Goal: Check status: Check status

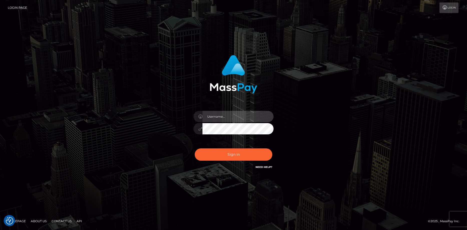
type input "Eduard Gavrilescu"
click at [220, 165] on div "Sign in Need Help?" at bounding box center [234, 156] width 88 height 22
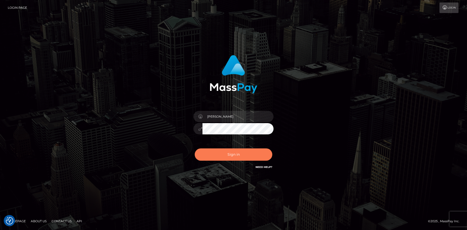
click at [222, 158] on button "Sign in" at bounding box center [234, 154] width 78 height 12
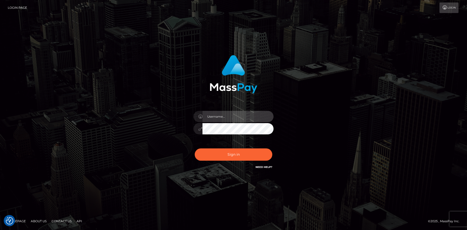
type input "Eduard Gavrilescu"
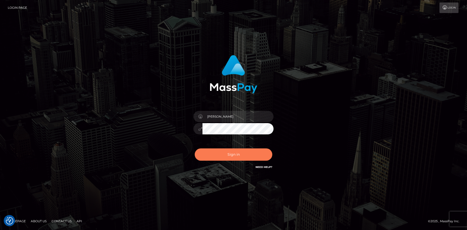
click at [222, 158] on button "Sign in" at bounding box center [234, 154] width 78 height 12
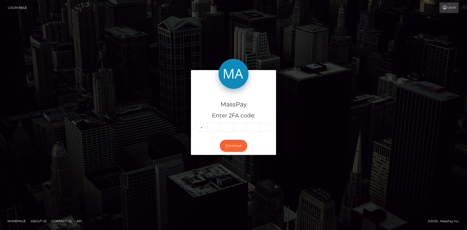
type input "9"
type input "0"
type input "1"
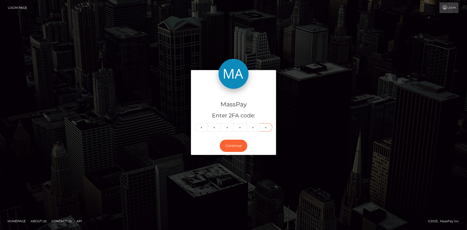
type input "8"
click at [327, 137] on div "MassPay Enter 2FA code: 9 9 0 0 1 8 990018 Continue" at bounding box center [233, 115] width 285 height 90
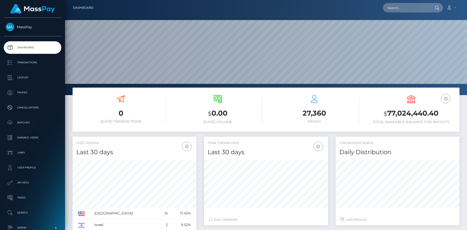
scroll to position [89, 124]
drag, startPoint x: 0, startPoint y: 0, endPoint x: 396, endPoint y: 7, distance: 396.0
click at [396, 7] on input "text" at bounding box center [406, 8] width 47 height 10
paste input "813872017529917440_2"
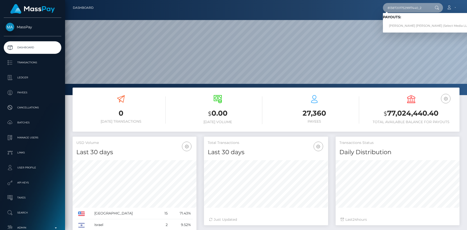
type input "813872017529917440_2"
click at [406, 23] on link "Gino Gabriel Bruna Santiago (Select Media LLC - )" at bounding box center [431, 25] width 96 height 9
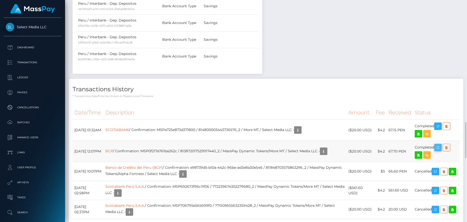
scroll to position [60, 124]
click at [438, 145] on icon "button" at bounding box center [438, 148] width 6 height 6
click at [181, 145] on td "BCP / Confirmation: MSP0f217a761ba262c / 813872017529917440_2 / MassPay Dynamic…" at bounding box center [225, 151] width 243 height 21
copy td "MSP0f217a761ba262c"
